Goal: Information Seeking & Learning: Learn about a topic

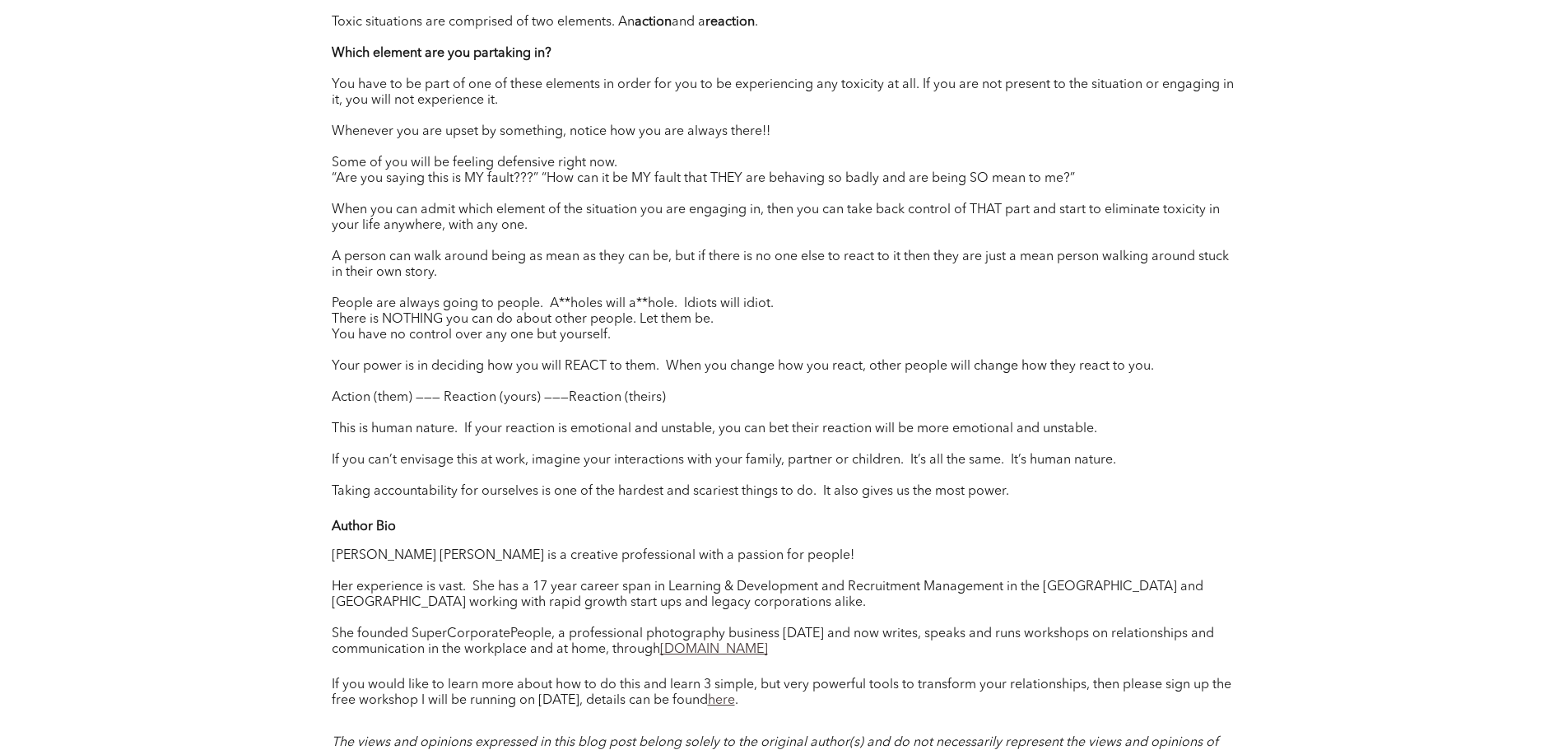
scroll to position [1481, 0]
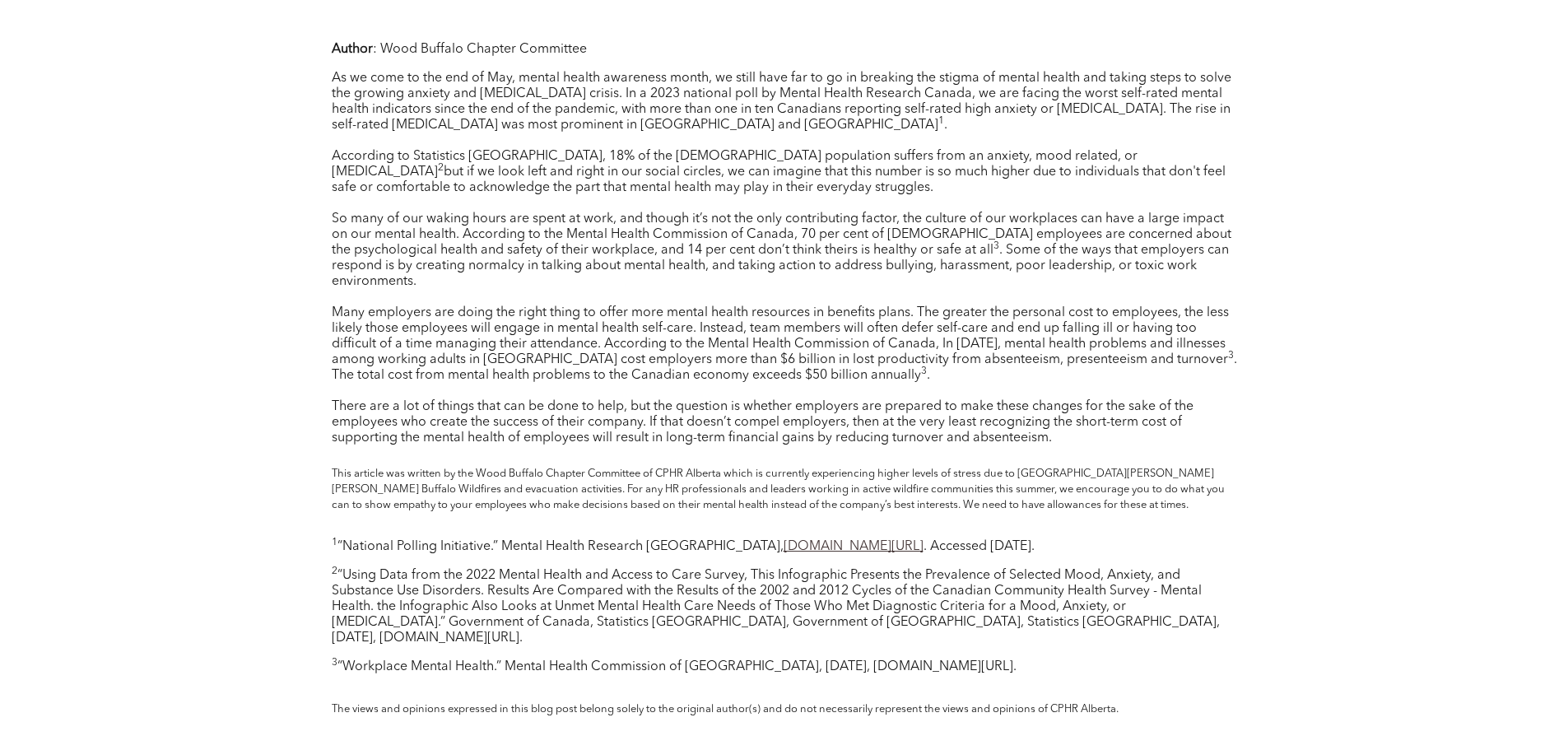
scroll to position [740, 0]
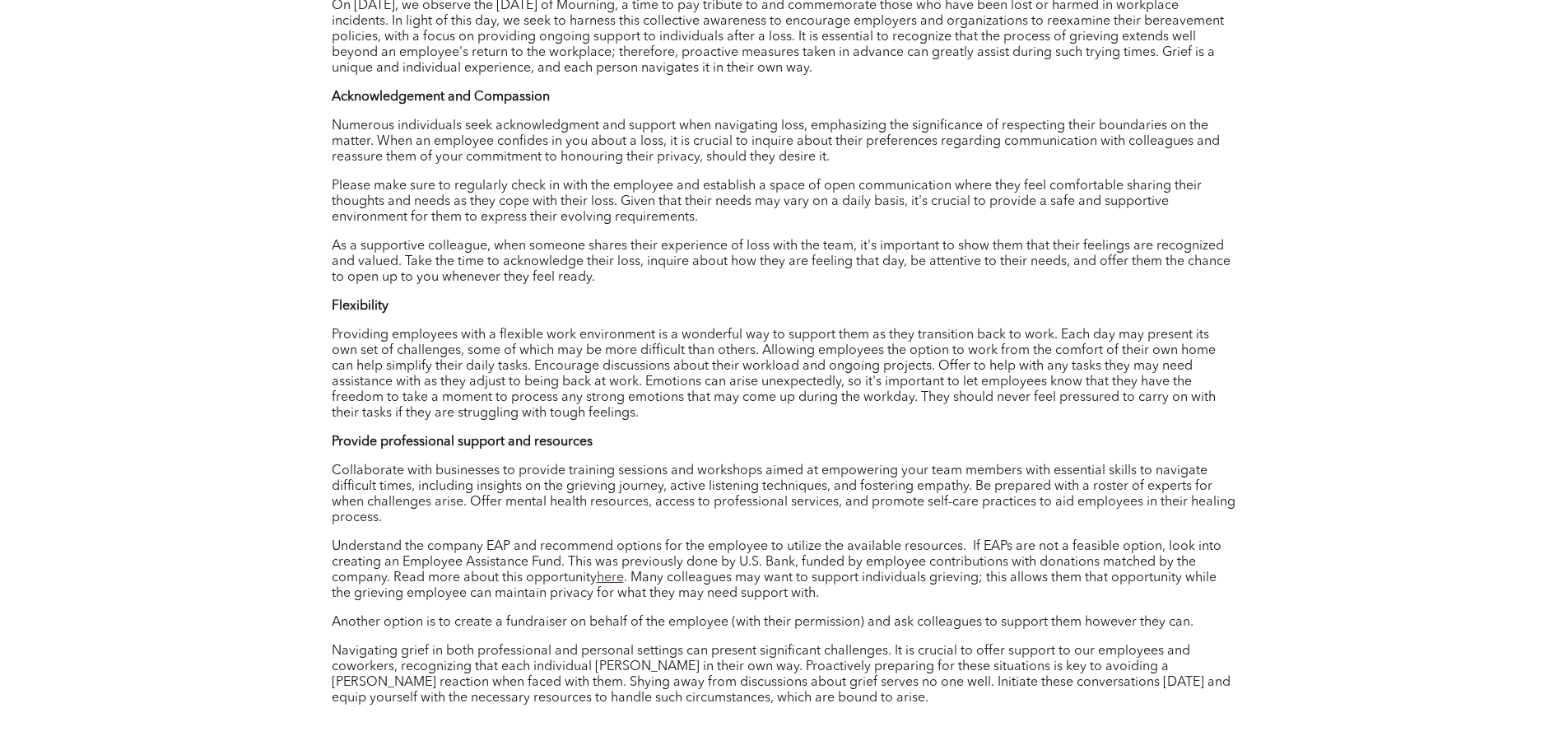
scroll to position [740, 0]
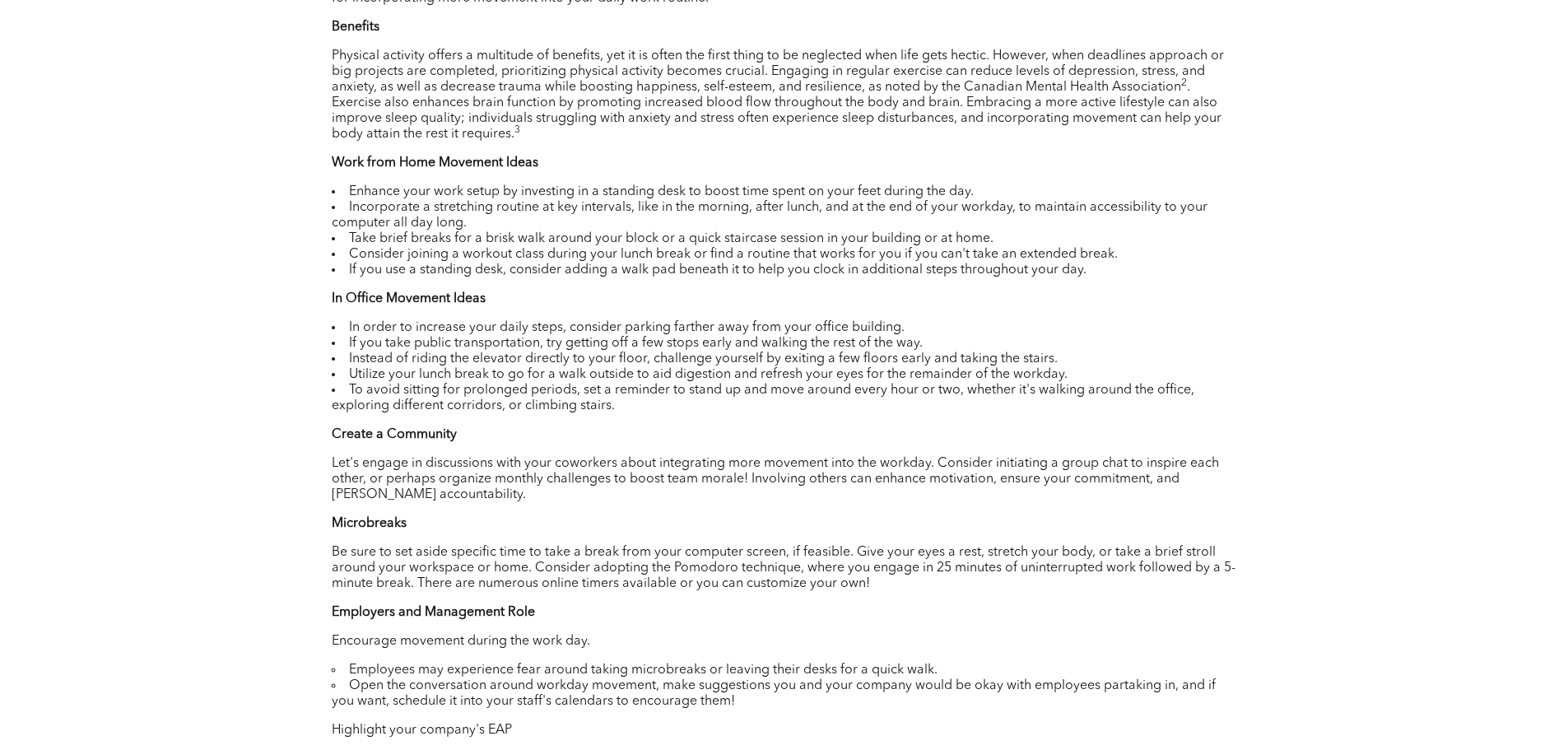
scroll to position [823, 0]
